Goal: Information Seeking & Learning: Learn about a topic

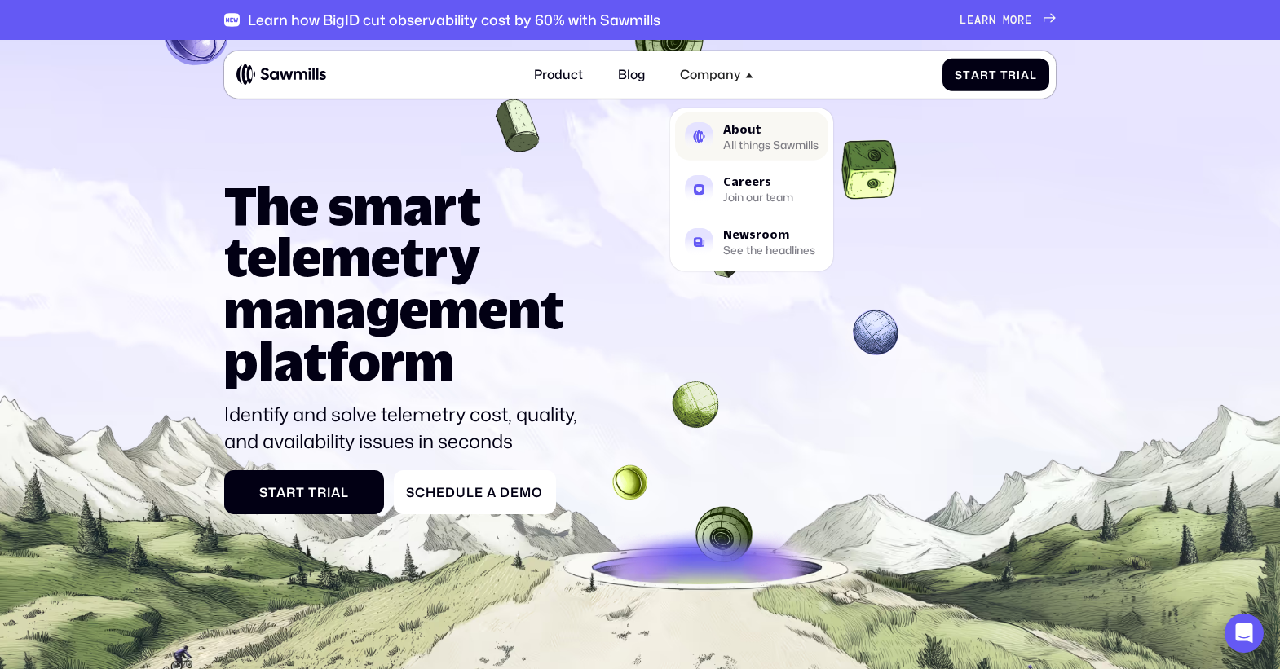
click at [749, 135] on div "About All things Sawmills" at bounding box center [770, 136] width 95 height 26
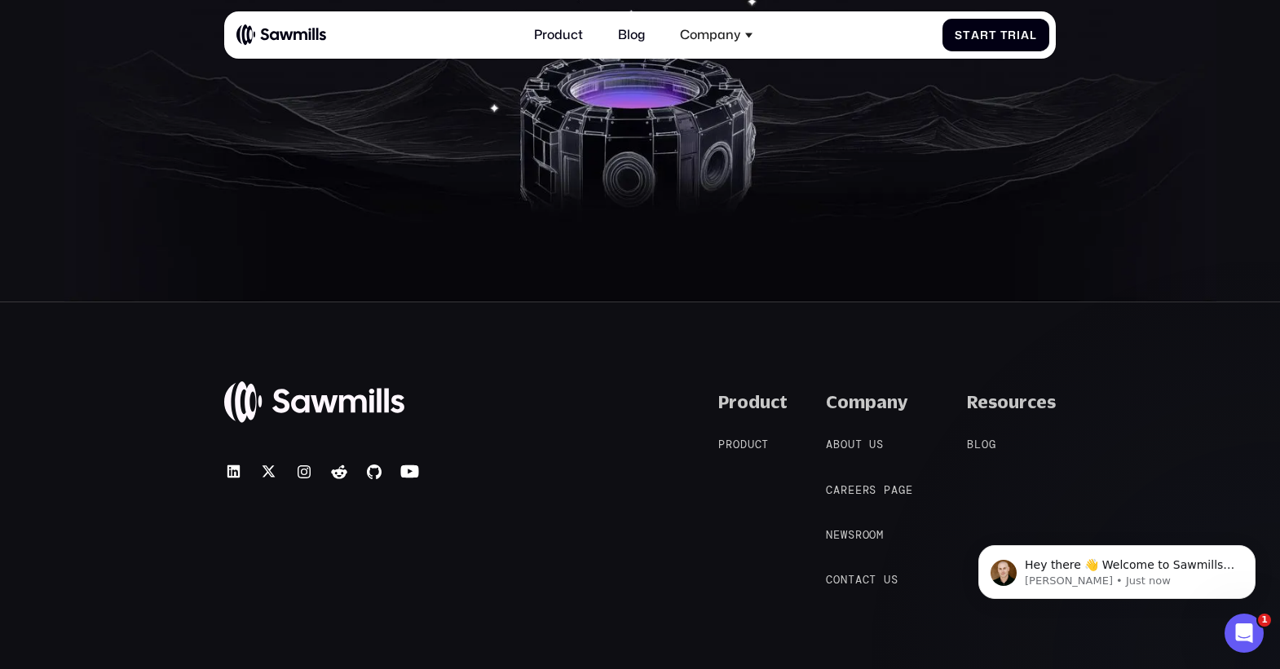
scroll to position [3070, 0]
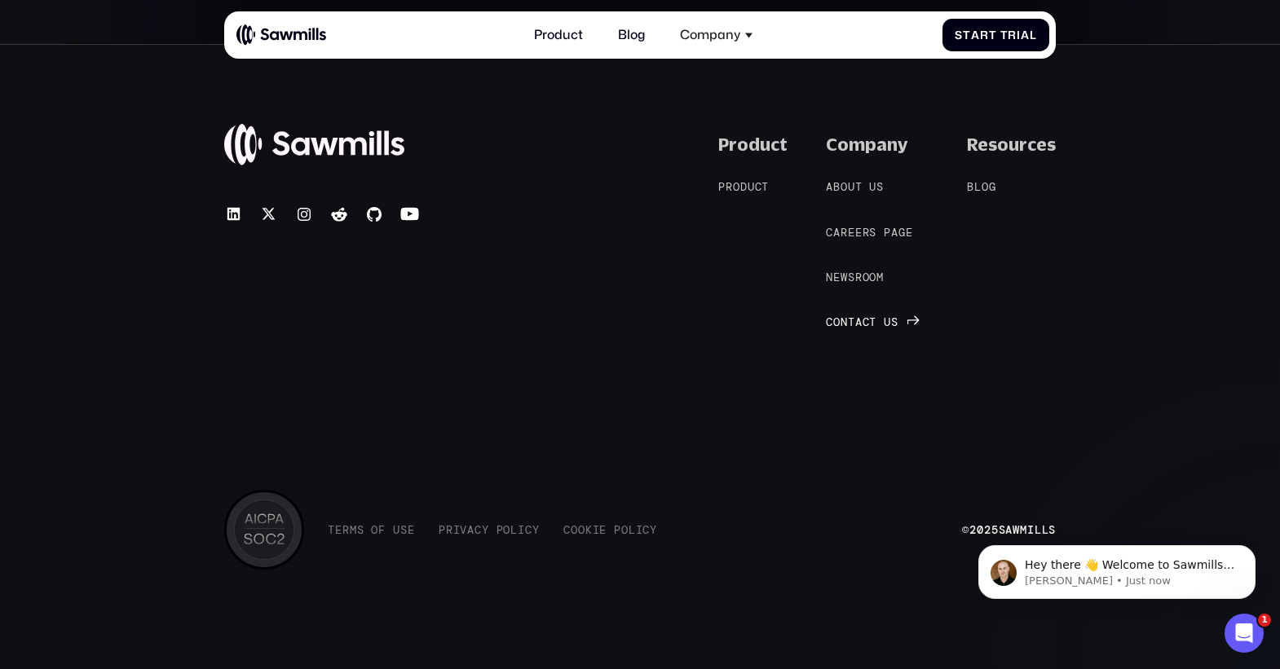
click at [875, 322] on span "t" at bounding box center [872, 322] width 7 height 13
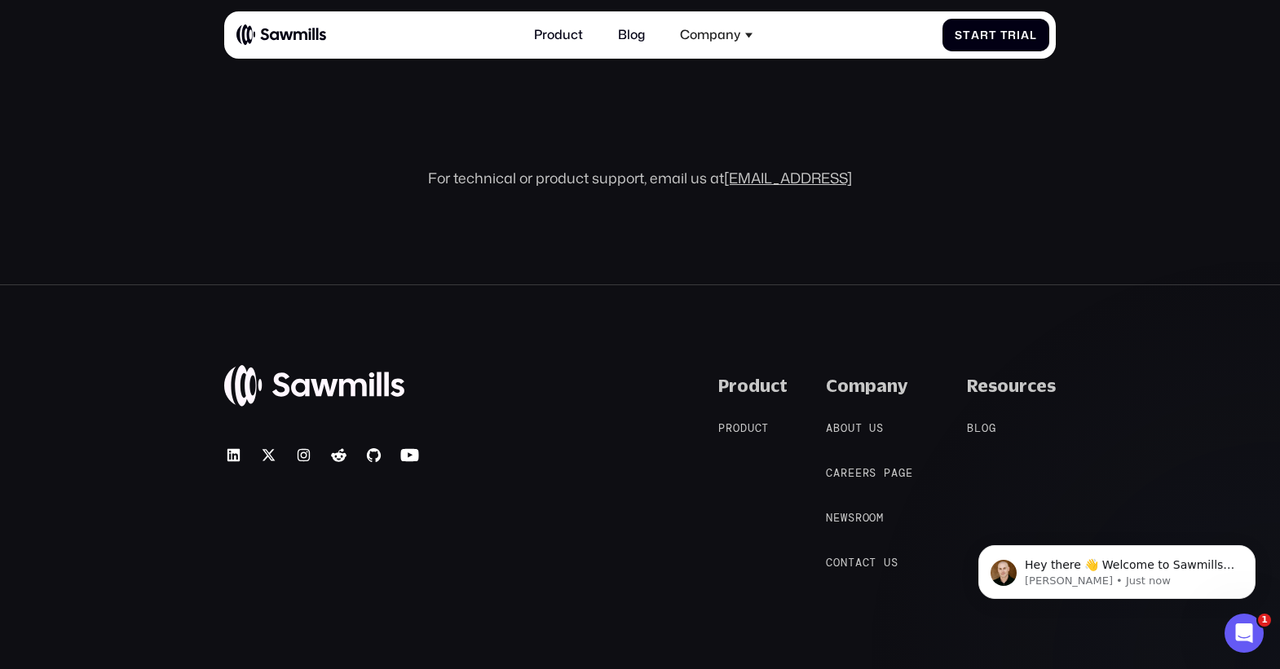
scroll to position [1023, 0]
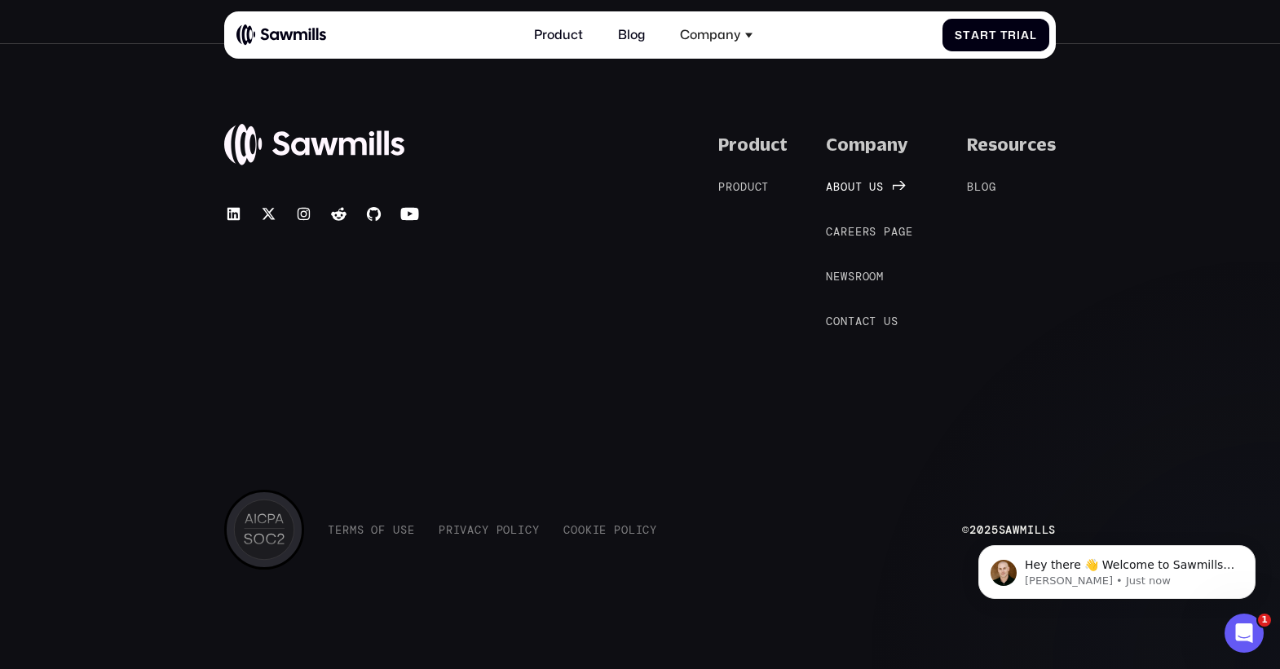
click at [841, 188] on span "b" at bounding box center [836, 186] width 7 height 13
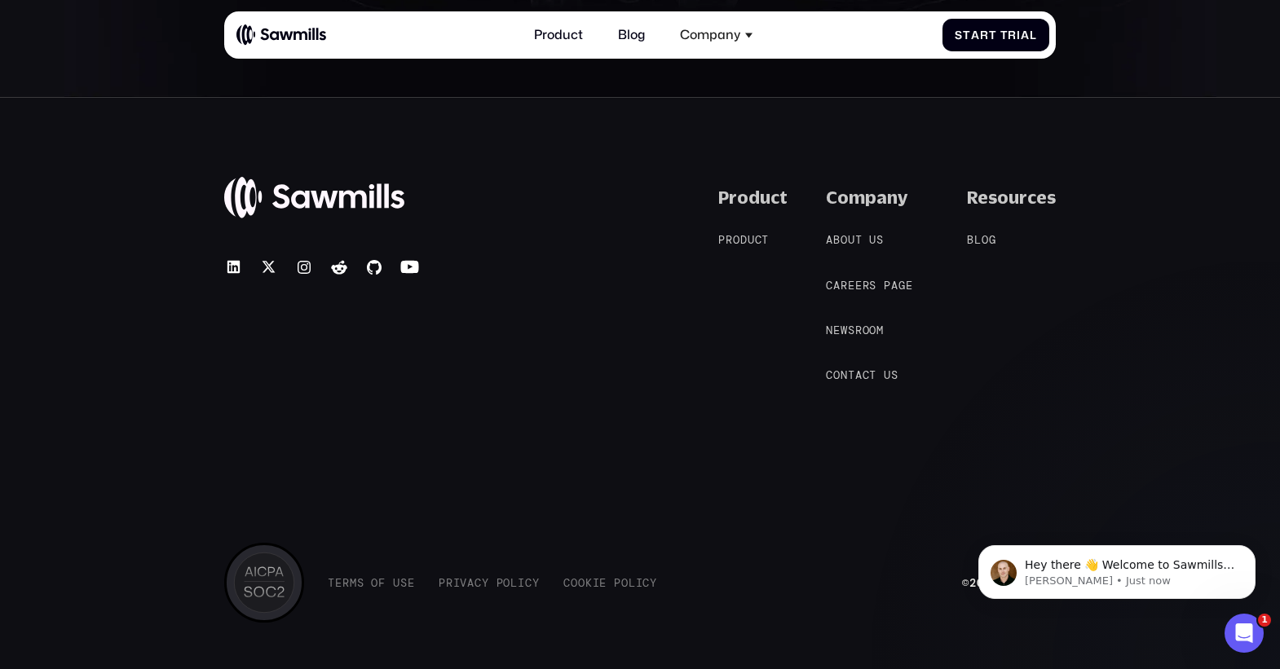
scroll to position [3070, 0]
